Goal: Download file/media

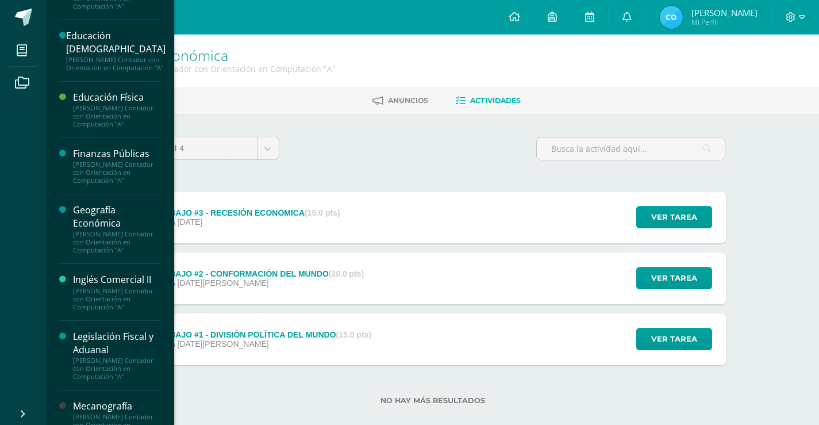
scroll to position [287, 0]
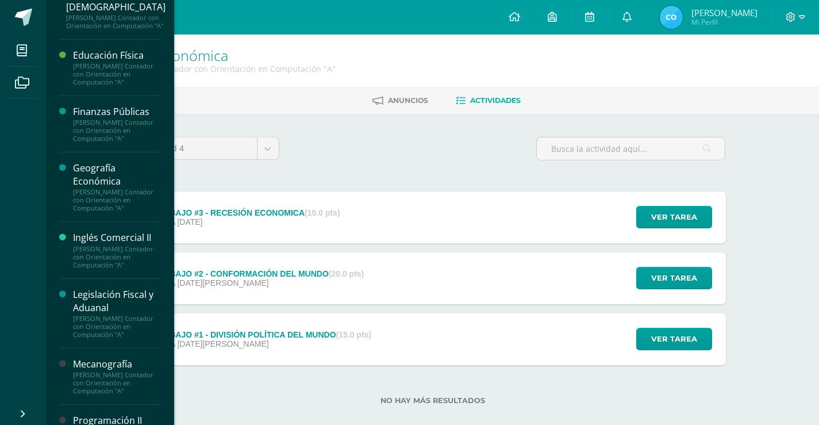
click at [82, 196] on div "[PERSON_NAME] Contador con Orientación en Computación "A"" at bounding box center [116, 200] width 87 height 24
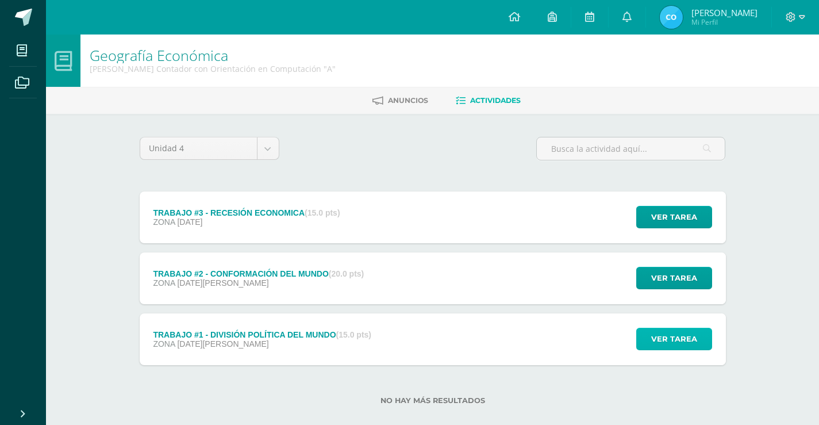
click at [693, 337] on span "Ver tarea" at bounding box center [674, 338] width 46 height 21
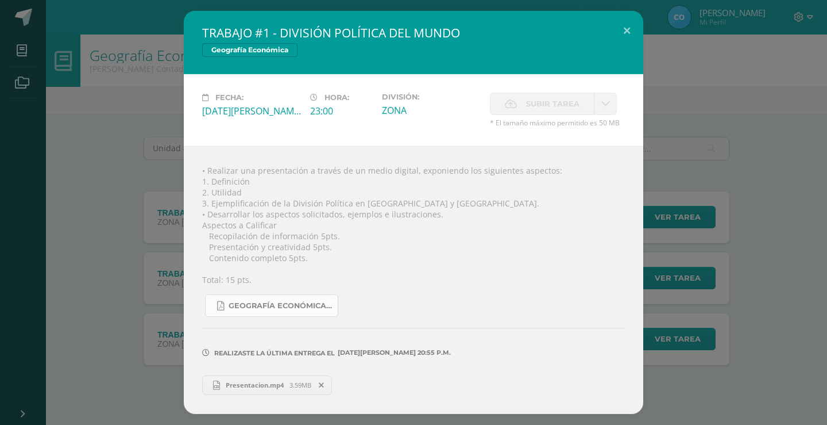
click at [314, 305] on span "GEOGRAFÍA ECONÓMICA.pdf" at bounding box center [280, 305] width 103 height 9
